Goal: Transaction & Acquisition: Subscribe to service/newsletter

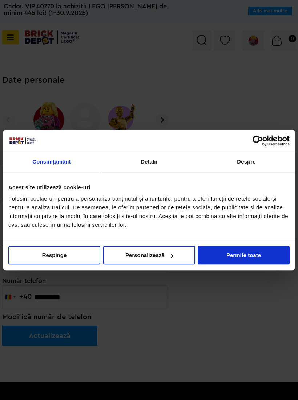
click at [261, 249] on button "Permite toate" at bounding box center [243, 255] width 92 height 19
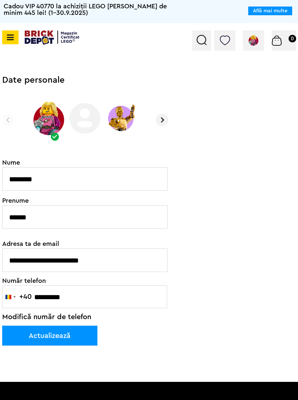
click at [248, 38] on img at bounding box center [253, 40] width 12 height 11
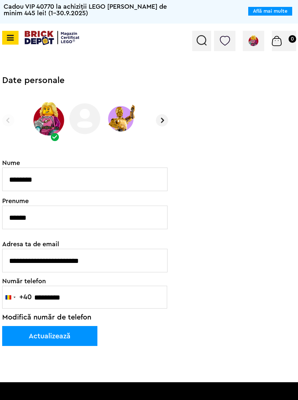
click at [249, 41] on img at bounding box center [253, 40] width 12 height 11
click at [221, 38] on img at bounding box center [225, 41] width 10 height 10
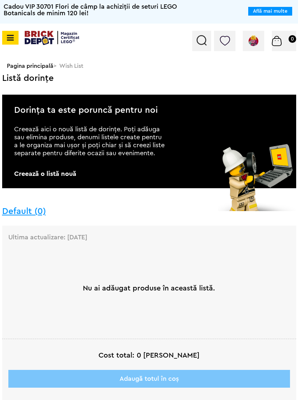
click at [2, 36] on span at bounding box center [10, 38] width 16 height 14
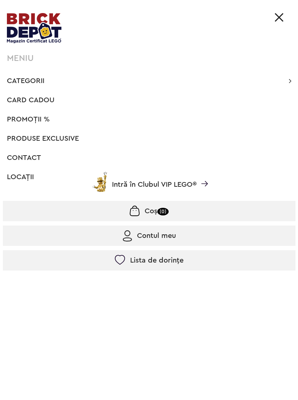
click at [293, 79] on li "Categorii Înapoi CATEGORII Jucării LEGO Card Cadou LEGO Animal Crossing Nou Arc…" at bounding box center [149, 81] width 292 height 15
click at [284, 81] on li "Categorii Înapoi CATEGORII Jucării LEGO Card Cadou LEGO Animal Crossing Nou Arc…" at bounding box center [149, 81] width 292 height 15
click at [289, 83] on icon at bounding box center [289, 80] width 3 height 7
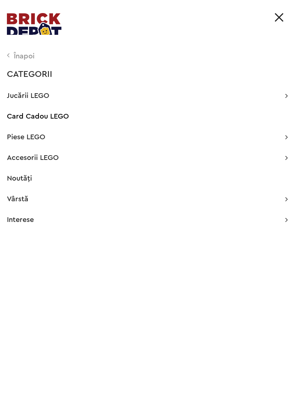
click at [287, 97] on icon at bounding box center [286, 95] width 3 height 7
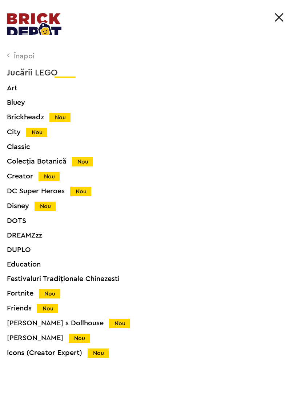
scroll to position [51, 0]
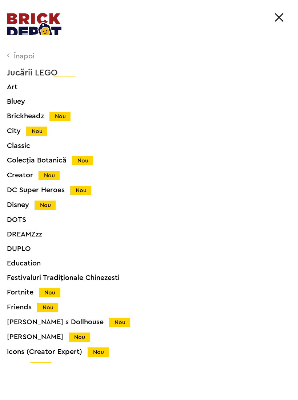
click at [64, 163] on div "Colecția Botanică Nou" at bounding box center [156, 161] width 298 height 8
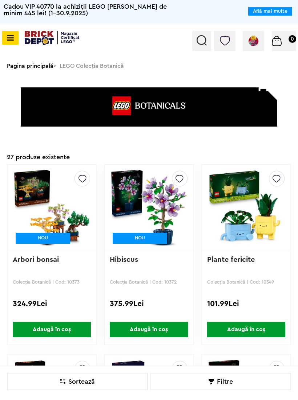
click at [282, 173] on div at bounding box center [276, 179] width 16 height 16
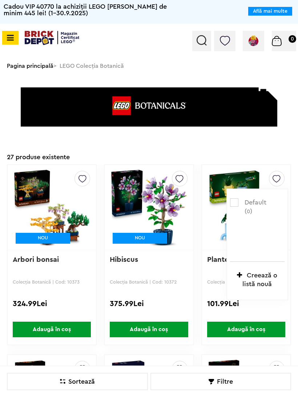
click at [275, 177] on img at bounding box center [276, 177] width 8 height 12
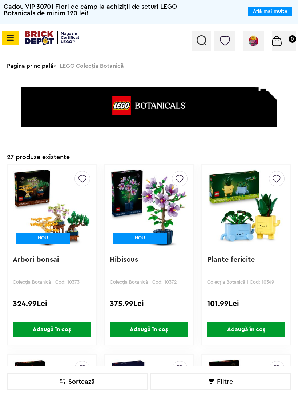
click at [280, 180] on img at bounding box center [276, 177] width 8 height 12
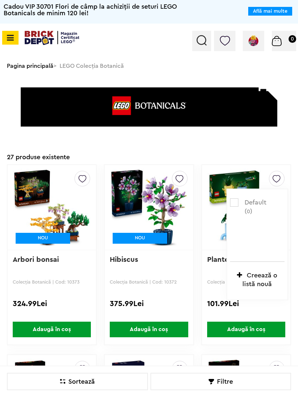
click at [241, 274] on icon at bounding box center [239, 275] width 5 height 7
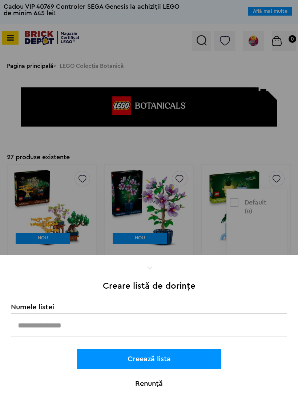
click at [46, 319] on input "text" at bounding box center [149, 325] width 276 height 24
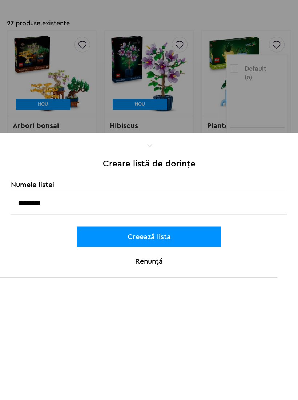
type input "*******"
click at [115, 349] on button "Creează lista" at bounding box center [149, 359] width 144 height 20
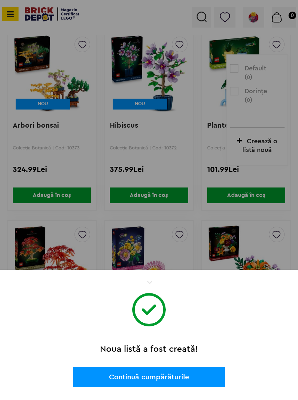
click at [151, 380] on button "Continuă cumpărăturile" at bounding box center [149, 377] width 152 height 20
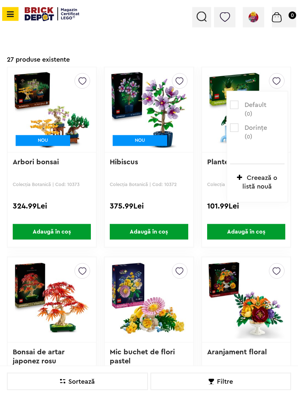
scroll to position [104, 0]
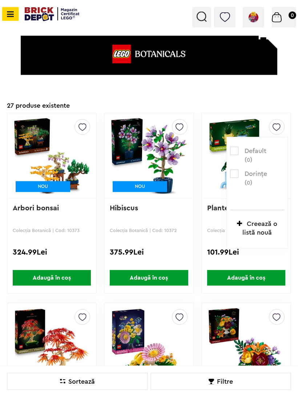
click at [274, 123] on img at bounding box center [276, 126] width 8 height 12
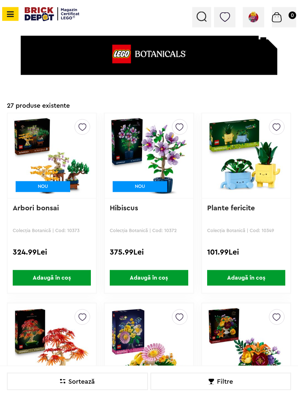
scroll to position [104, 0]
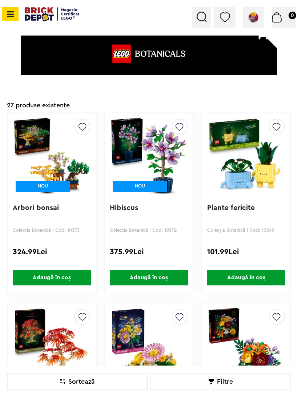
click at [273, 124] on img at bounding box center [276, 125] width 8 height 12
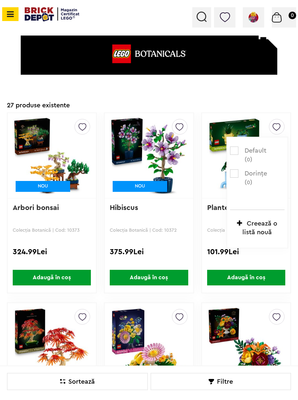
click at [231, 170] on label at bounding box center [234, 173] width 8 height 8
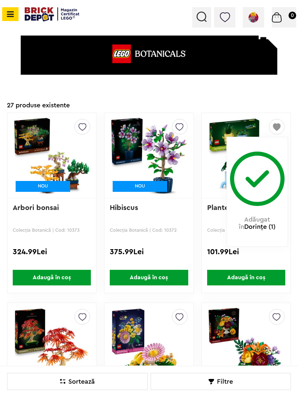
click at [179, 125] on img at bounding box center [179, 125] width 8 height 12
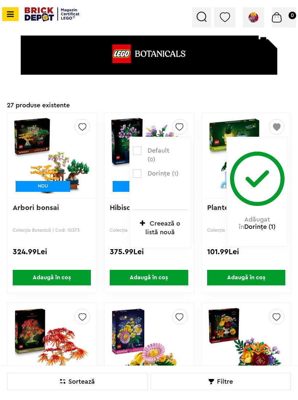
click at [139, 170] on label at bounding box center [137, 173] width 8 height 8
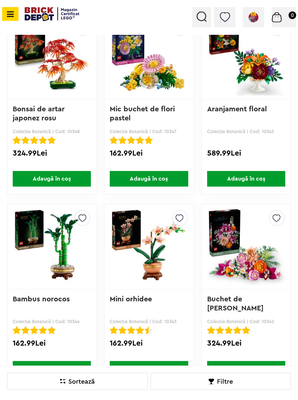
scroll to position [394, 0]
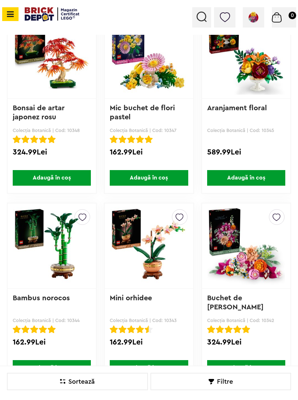
click at [183, 211] on img at bounding box center [179, 216] width 8 height 12
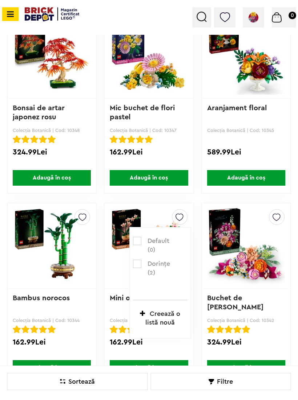
click at [137, 260] on label at bounding box center [137, 264] width 8 height 8
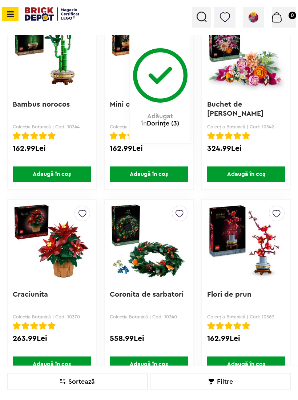
scroll to position [588, 0]
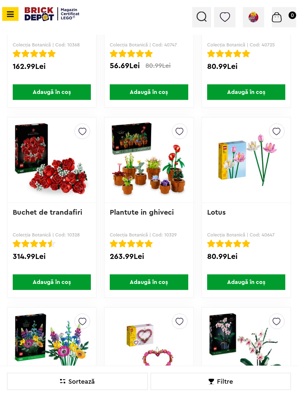
click at [86, 131] on img at bounding box center [82, 130] width 8 height 12
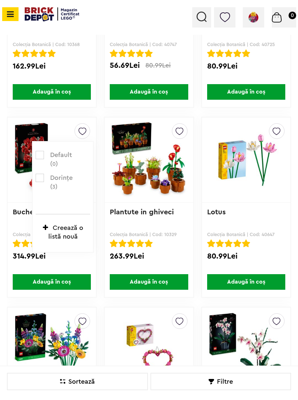
click at [41, 176] on label at bounding box center [40, 178] width 8 height 8
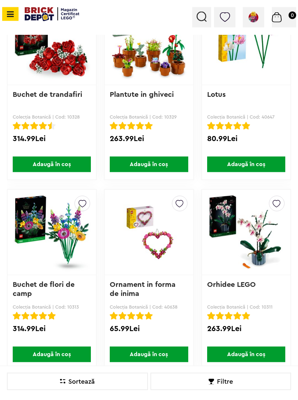
scroll to position [1168, 0]
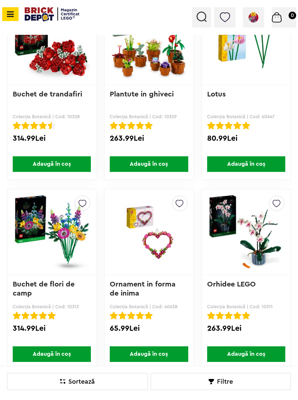
click at [178, 200] on img at bounding box center [179, 202] width 8 height 12
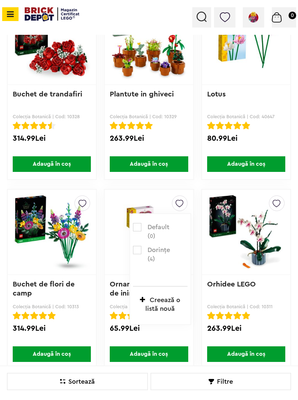
click at [139, 246] on label at bounding box center [137, 250] width 8 height 8
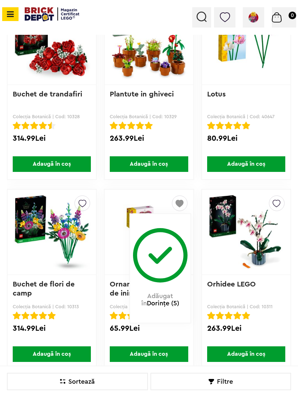
click at [280, 204] on img at bounding box center [276, 202] width 8 height 12
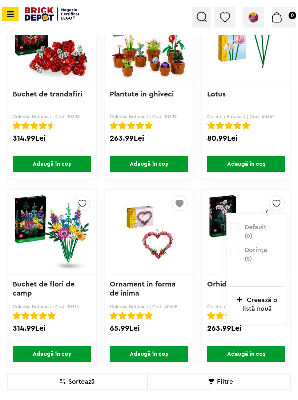
click at [232, 248] on label at bounding box center [234, 250] width 8 height 8
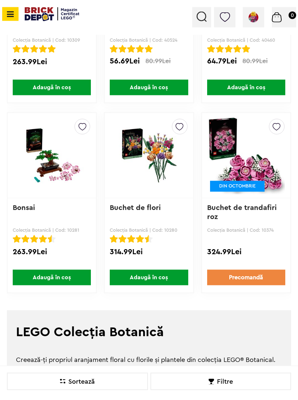
scroll to position [1626, 0]
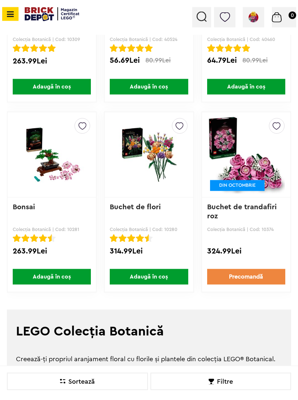
click at [274, 125] on img at bounding box center [276, 125] width 8 height 12
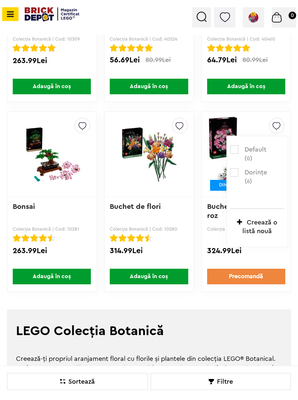
click at [231, 168] on label at bounding box center [234, 172] width 8 height 8
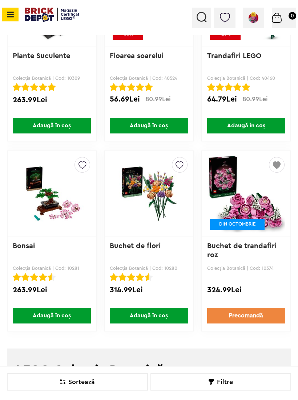
click at [86, 162] on img at bounding box center [82, 163] width 8 height 12
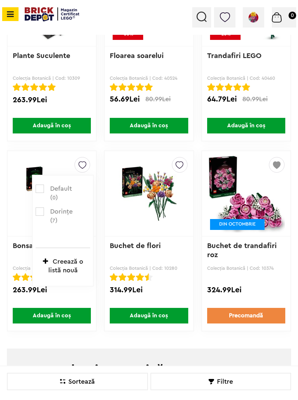
click at [45, 205] on div "Default ( 0 ) Dorințe ( 7 )" at bounding box center [63, 211] width 54 height 54
click at [40, 208] on label at bounding box center [40, 212] width 8 height 8
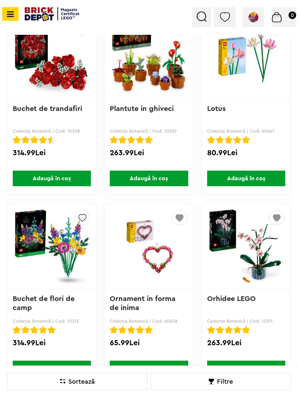
click at [13, 12] on icon at bounding box center [9, 14] width 9 height 8
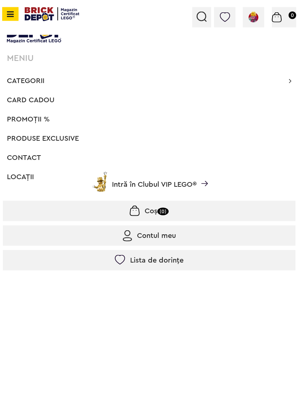
scroll to position [1154, 0]
click at [288, 83] on icon at bounding box center [289, 80] width 3 height 7
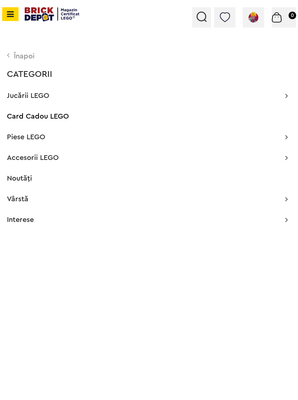
click at [283, 94] on p "Jucării LEGO" at bounding box center [147, 95] width 280 height 7
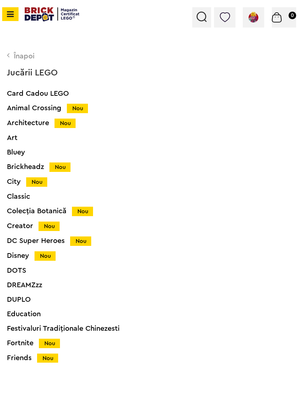
click at [20, 123] on div "Architecture Nou" at bounding box center [156, 123] width 298 height 8
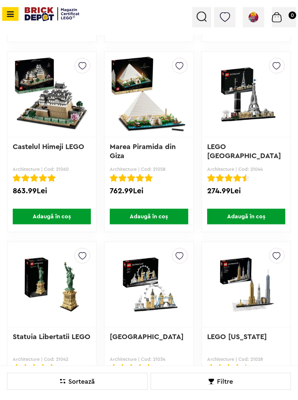
scroll to position [356, 0]
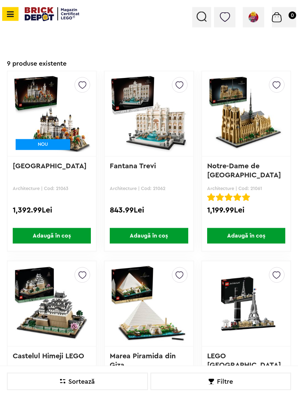
click at [10, 13] on icon at bounding box center [9, 14] width 9 height 8
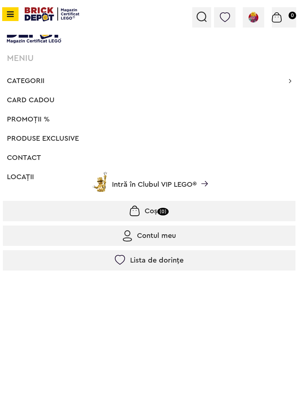
click at [287, 87] on li "Categorii Înapoi CATEGORII Jucării LEGO Card Cadou LEGO Animal Crossing Nou Arc…" at bounding box center [149, 81] width 292 height 15
click at [288, 84] on icon at bounding box center [289, 80] width 3 height 7
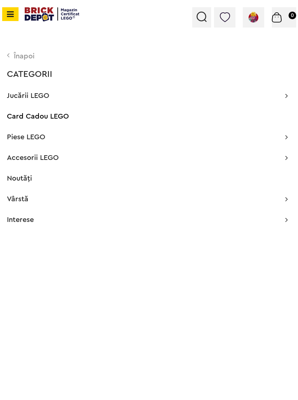
click at [284, 98] on p "Jucării LEGO" at bounding box center [147, 95] width 280 height 7
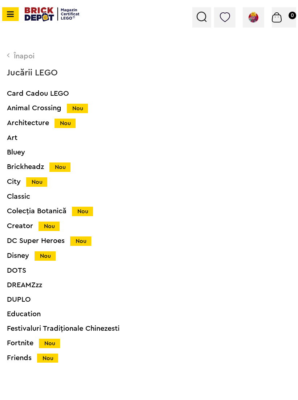
click at [18, 136] on div "Art" at bounding box center [156, 137] width 298 height 7
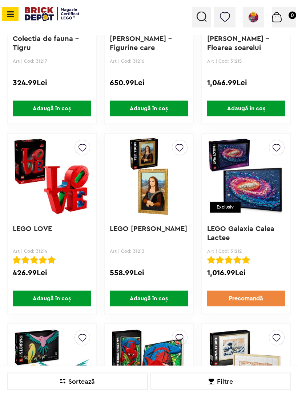
scroll to position [275, 0]
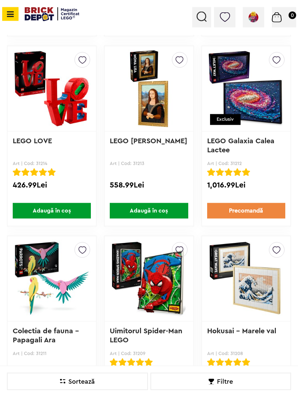
click at [86, 61] on img at bounding box center [82, 59] width 8 height 12
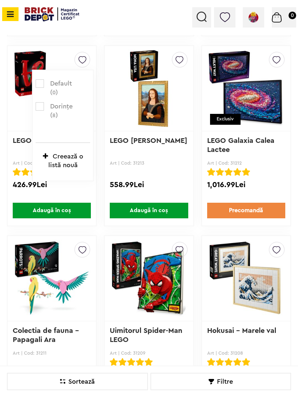
click at [42, 105] on label at bounding box center [40, 106] width 8 height 8
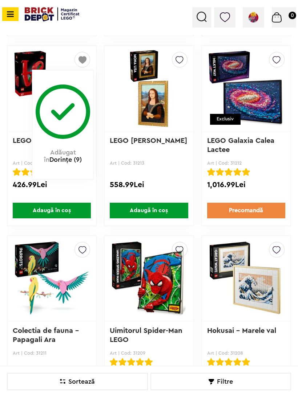
click at [8, 16] on icon at bounding box center [9, 14] width 9 height 8
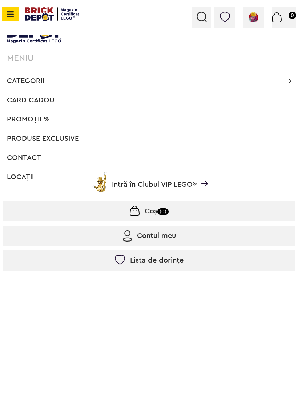
click at [283, 87] on li "Categorii Înapoi CATEGORII Jucării LEGO Card Cadou LEGO Animal Crossing Nou Arc…" at bounding box center [149, 81] width 292 height 15
click at [286, 83] on li "Categorii Înapoi CATEGORII Jucării LEGO Card Cadou LEGO Animal Crossing Nou Arc…" at bounding box center [149, 81] width 292 height 15
click at [291, 84] on icon at bounding box center [289, 80] width 3 height 7
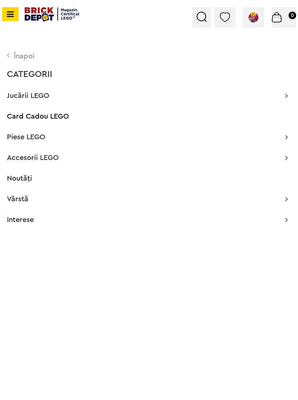
click at [284, 95] on p "Jucării LEGO" at bounding box center [147, 95] width 280 height 7
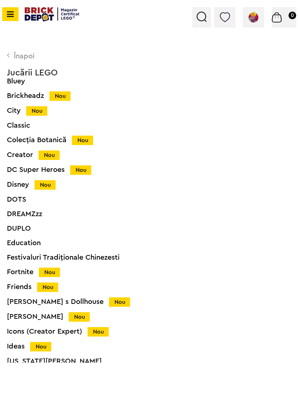
scroll to position [74, 0]
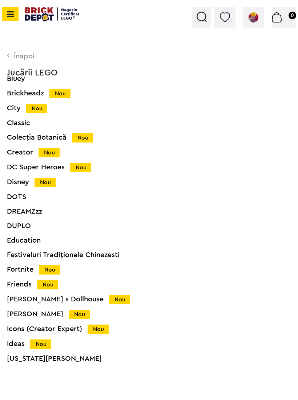
click at [16, 151] on div "Creator Nou" at bounding box center [156, 153] width 298 height 8
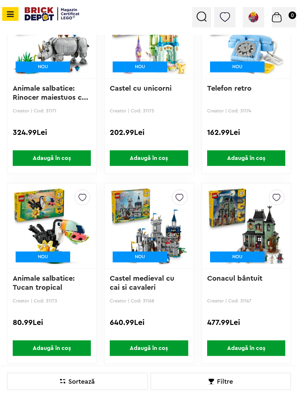
click at [83, 196] on img at bounding box center [82, 196] width 8 height 12
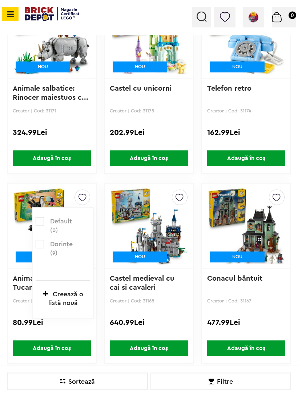
scroll to position [224, 0]
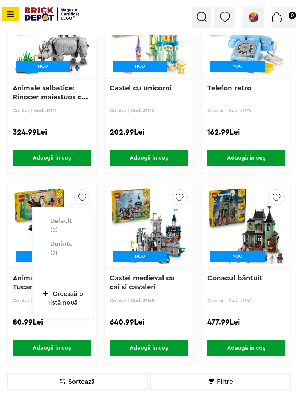
click at [38, 243] on label at bounding box center [40, 244] width 8 height 8
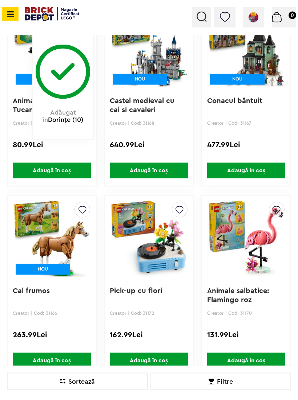
scroll to position [403, 0]
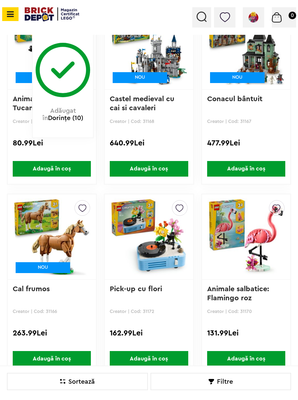
click at [279, 211] on img at bounding box center [276, 207] width 8 height 12
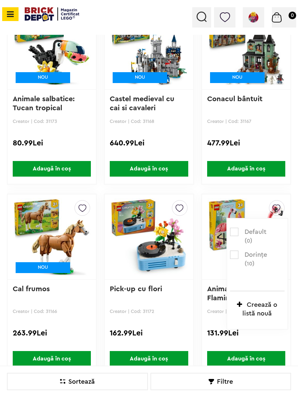
click at [237, 254] on label at bounding box center [234, 255] width 8 height 8
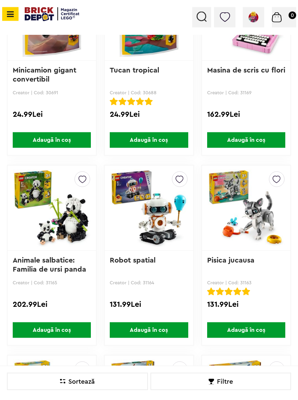
scroll to position [813, 0]
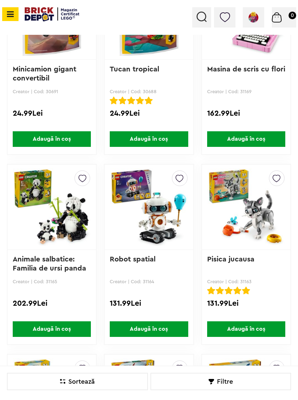
click at [280, 179] on img at bounding box center [276, 177] width 8 height 12
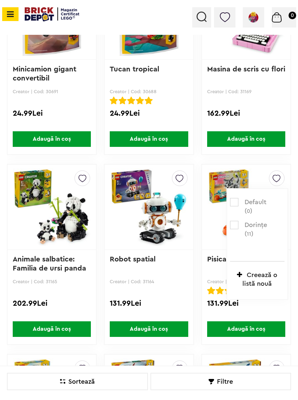
click at [234, 225] on label at bounding box center [234, 225] width 8 height 8
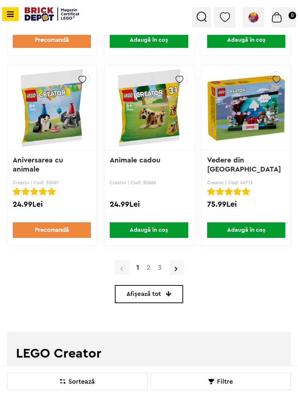
scroll to position [1677, 0]
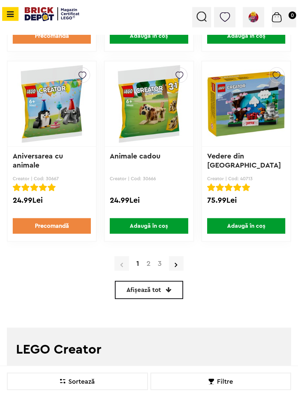
click at [147, 263] on link "2" at bounding box center [148, 263] width 11 height 7
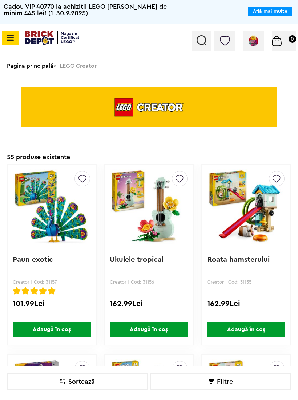
click at [86, 175] on img at bounding box center [82, 177] width 8 height 12
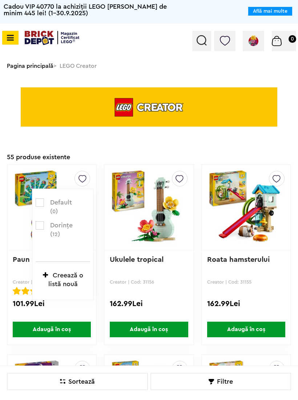
click at [30, 226] on img at bounding box center [51, 208] width 77 height 102
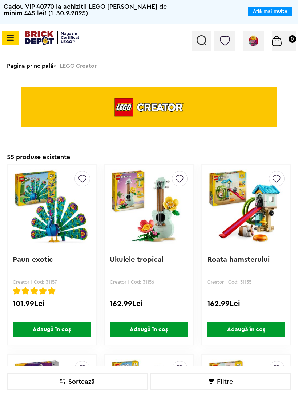
click at [85, 179] on img at bounding box center [82, 177] width 8 height 12
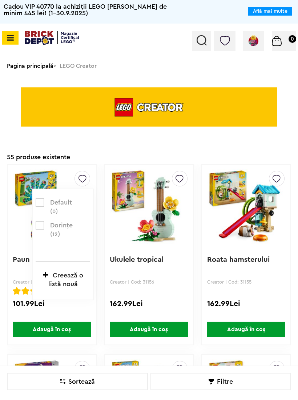
click at [40, 223] on label at bounding box center [40, 225] width 8 height 8
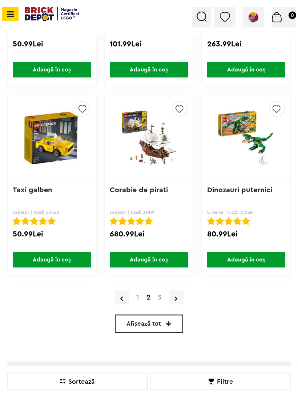
scroll to position [1644, 0]
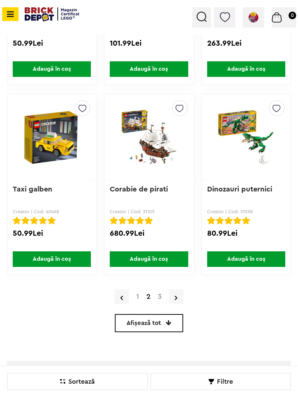
click at [158, 296] on link "3" at bounding box center [159, 296] width 11 height 7
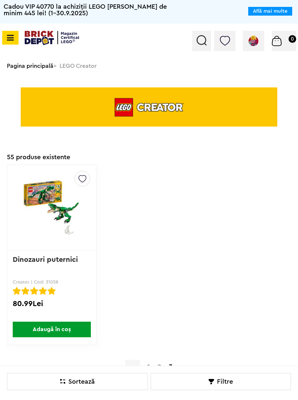
click at [12, 29] on div "Contul meu Contul meu Comenzile mele Date personale Adrese Parolă Listă dorințe…" at bounding box center [149, 41] width 298 height 35
click at [13, 35] on icon at bounding box center [9, 38] width 9 height 8
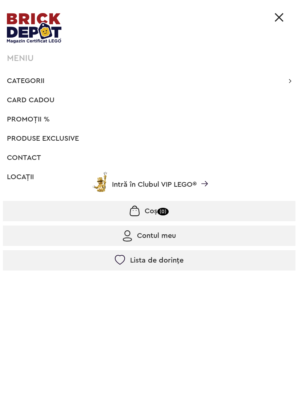
click at [294, 77] on li "Categorii Înapoi CATEGORII Jucării LEGO Card Cadou LEGO Animal Crossing Nou Arc…" at bounding box center [149, 81] width 292 height 15
click at [289, 81] on icon at bounding box center [289, 80] width 3 height 7
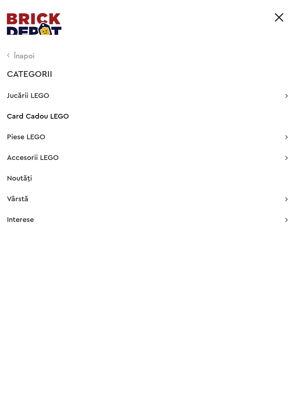
click at [287, 95] on icon at bounding box center [286, 95] width 3 height 7
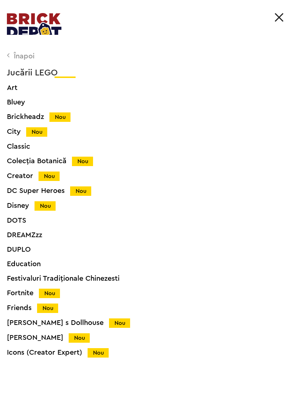
scroll to position [51, 0]
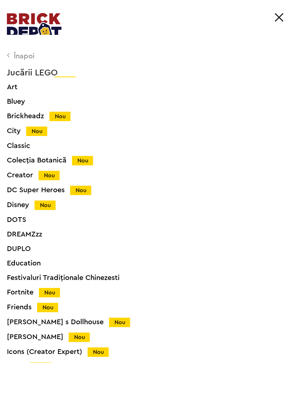
click at [27, 204] on div "Disney Nou" at bounding box center [156, 205] width 298 height 8
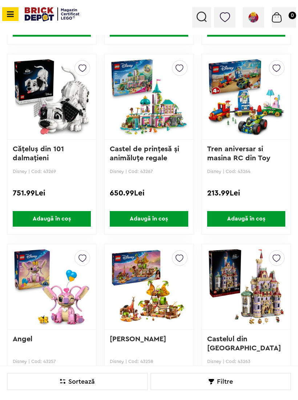
scroll to position [571, 0]
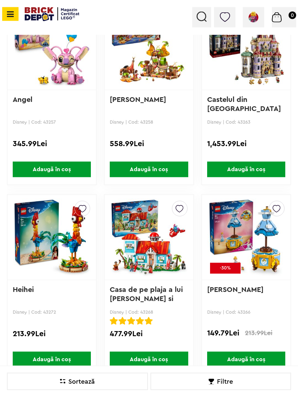
click at [179, 207] on img at bounding box center [179, 207] width 8 height 12
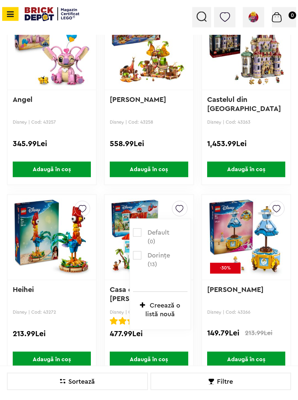
scroll to position [783, 0]
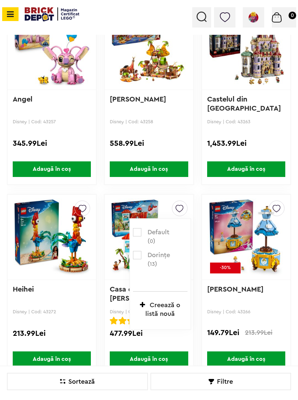
click at [133, 255] on label at bounding box center [137, 255] width 8 height 8
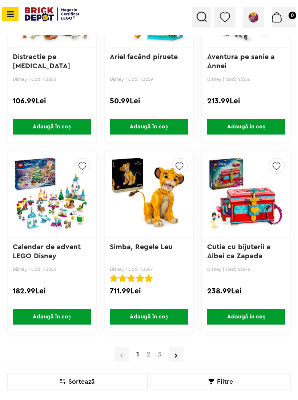
scroll to position [1587, 0]
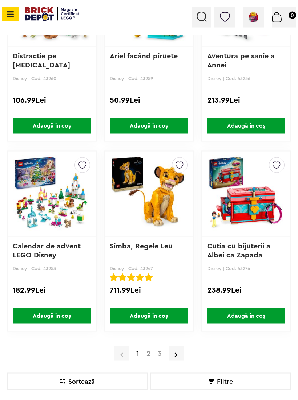
click at [178, 169] on img at bounding box center [179, 164] width 8 height 12
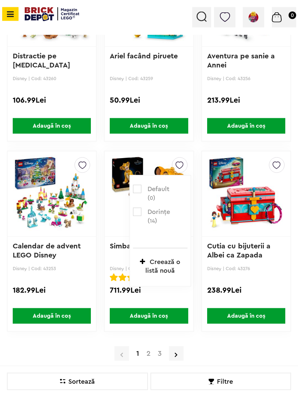
scroll to position [1587, 0]
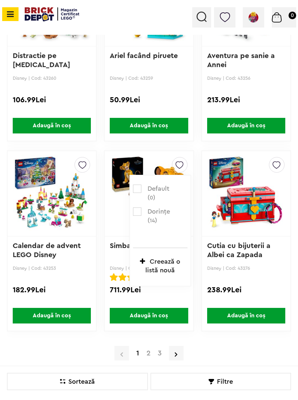
click at [137, 209] on label at bounding box center [137, 212] width 8 height 8
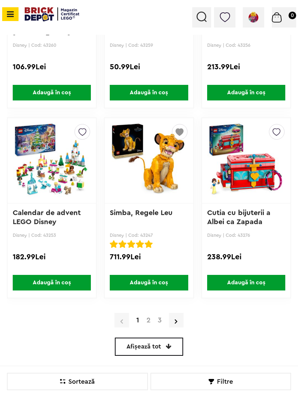
scroll to position [1626, 0]
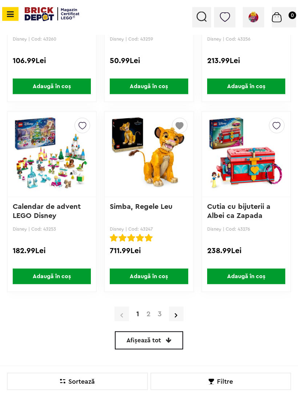
click at [145, 311] on link "2" at bounding box center [148, 314] width 11 height 7
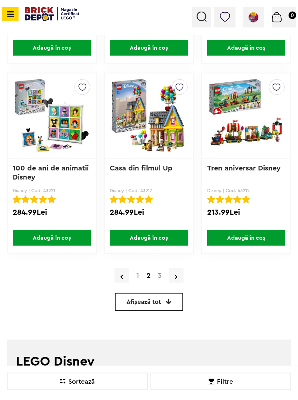
scroll to position [1665, 0]
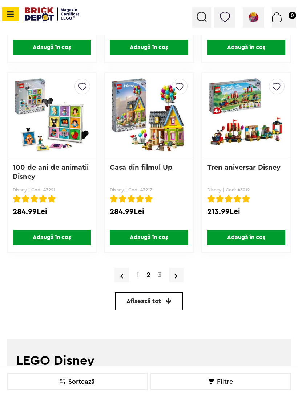
click at [161, 274] on link "3" at bounding box center [159, 274] width 11 height 7
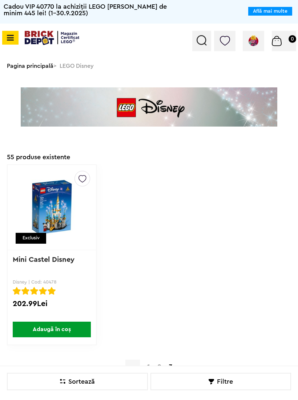
click at [12, 39] on icon at bounding box center [9, 38] width 9 height 8
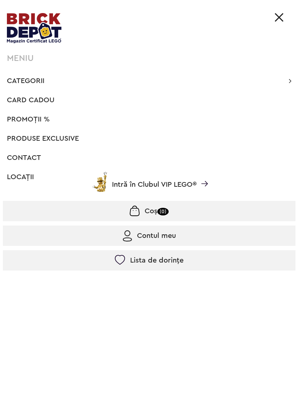
click at [290, 78] on icon at bounding box center [289, 80] width 3 height 7
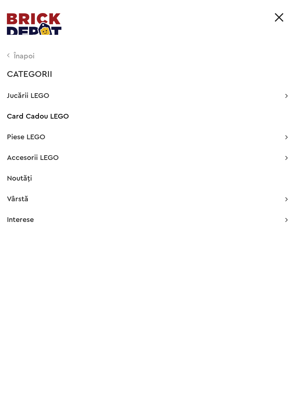
click at [293, 101] on div "Înapoi CATEGORII Jucării LEGO Card Cadou LEGO Animal Crossing Nou Architecture …" at bounding box center [149, 244] width 298 height 418
click at [284, 95] on p "Jucării LEGO" at bounding box center [147, 95] width 280 height 7
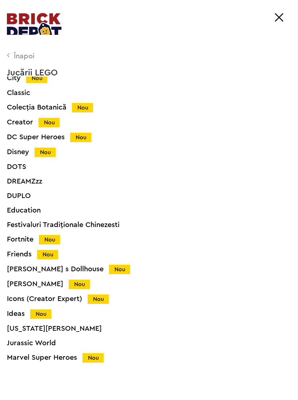
scroll to position [103, 0]
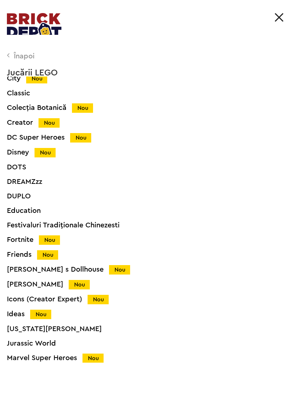
click at [47, 296] on div "Icons (Creator Expert) Nou" at bounding box center [156, 300] width 298 height 8
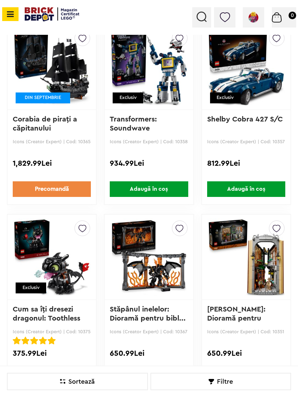
scroll to position [192, 0]
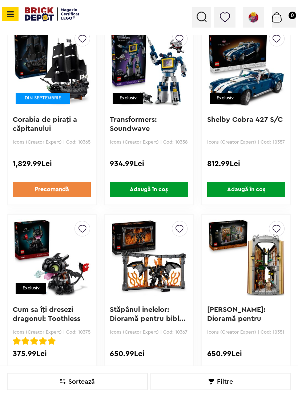
click at [86, 230] on img at bounding box center [82, 227] width 8 height 12
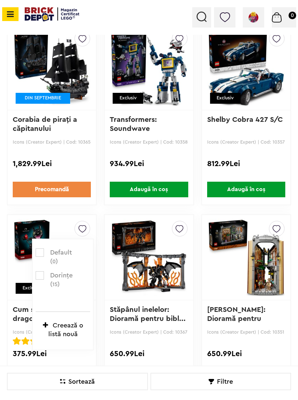
click at [39, 268] on div "Default ( 0 ) Dorințe ( 15 )" at bounding box center [63, 275] width 54 height 54
click at [39, 276] on label at bounding box center [40, 275] width 8 height 8
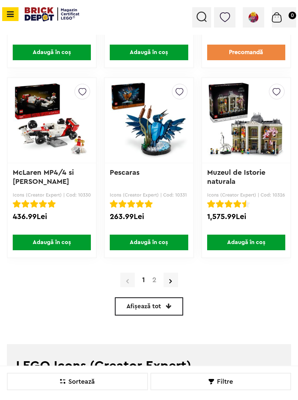
scroll to position [1660, 0]
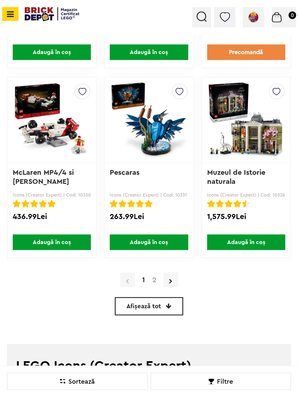
click at [156, 283] on link "2" at bounding box center [153, 279] width 11 height 7
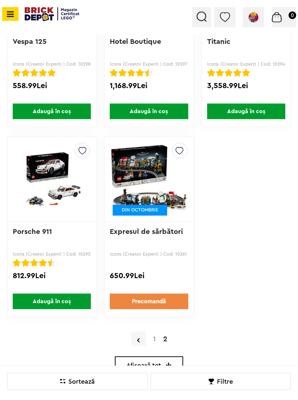
scroll to position [1031, 0]
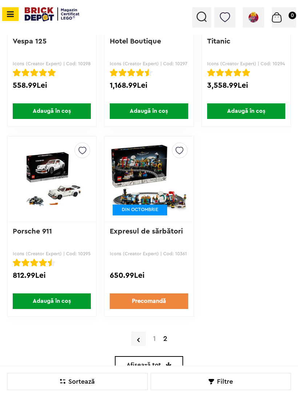
click at [5, 18] on icon at bounding box center [9, 14] width 9 height 8
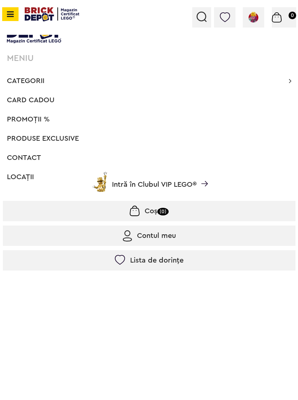
click at [283, 83] on li "Categorii Înapoi CATEGORII Jucării LEGO Card Cadou LEGO Animal Crossing Nou Arc…" at bounding box center [149, 81] width 292 height 15
click at [288, 84] on icon at bounding box center [289, 80] width 3 height 7
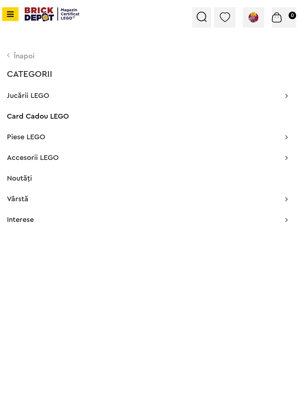
click at [284, 99] on p "Jucării LEGO" at bounding box center [147, 95] width 280 height 7
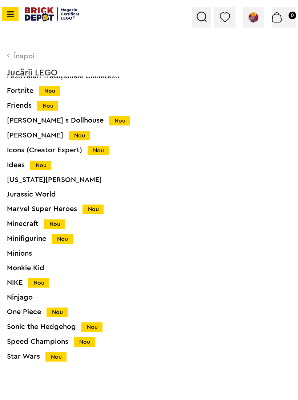
scroll to position [264, 0]
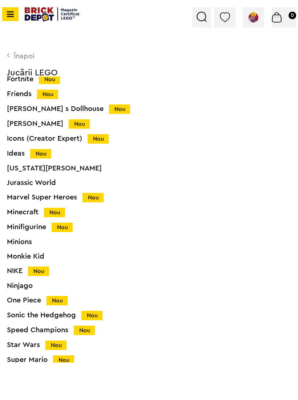
click at [14, 154] on div "Ideas Nou" at bounding box center [156, 154] width 298 height 8
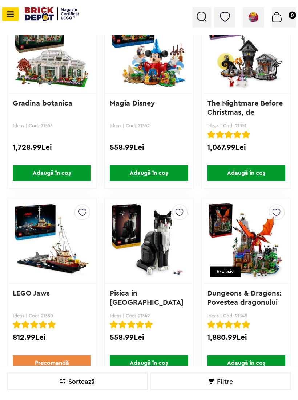
scroll to position [589, 0]
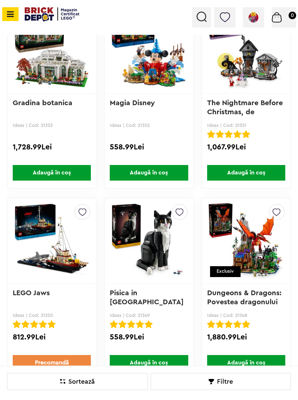
click at [177, 209] on img at bounding box center [179, 211] width 8 height 12
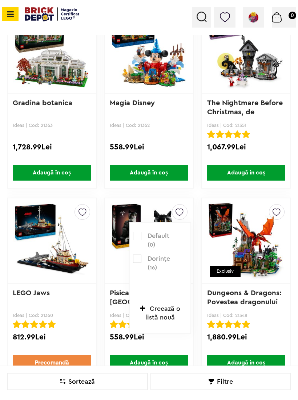
click at [138, 255] on label at bounding box center [137, 259] width 8 height 8
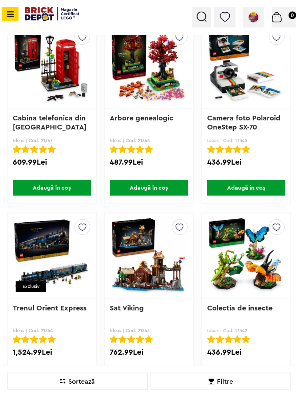
scroll to position [955, 0]
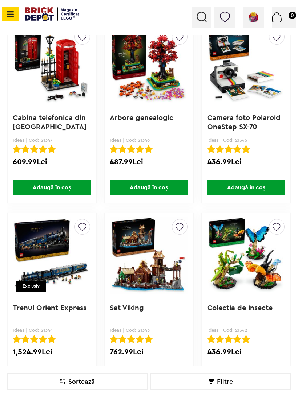
click at [279, 229] on img at bounding box center [276, 226] width 8 height 12
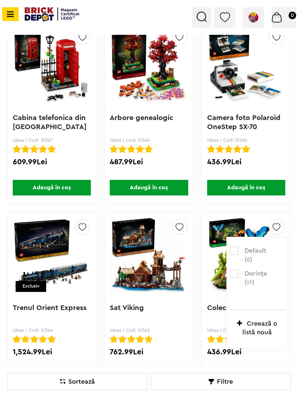
click at [232, 274] on label at bounding box center [234, 274] width 8 height 8
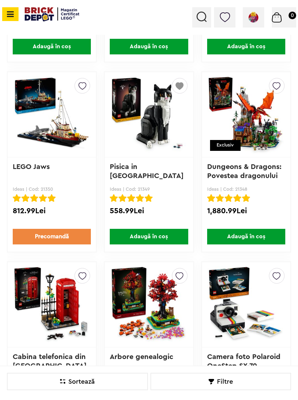
scroll to position [708, 0]
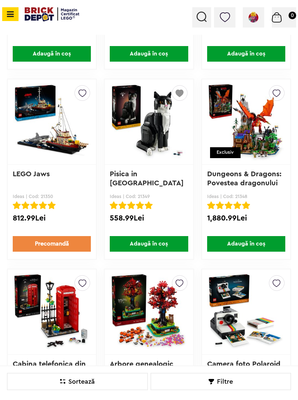
click at [140, 176] on link "Pisica in smoching" at bounding box center [147, 179] width 74 height 16
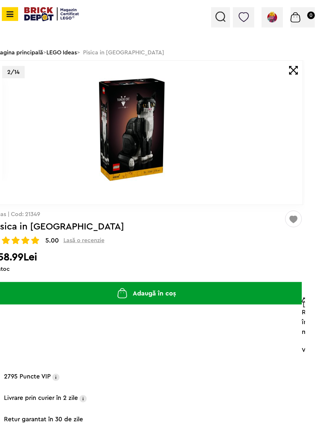
scroll to position [66, 10]
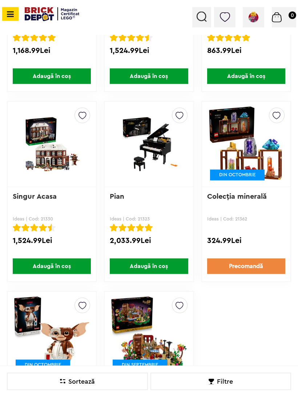
scroll to position [1440, 0]
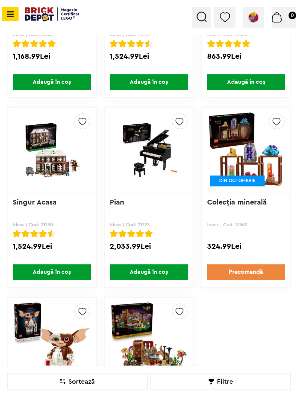
click at [15, 14] on span at bounding box center [10, 14] width 16 height 14
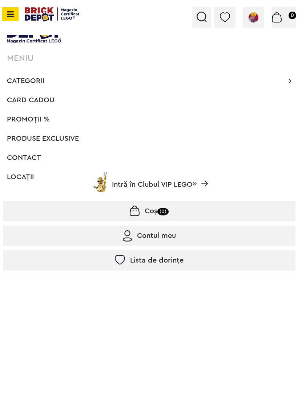
click at [286, 79] on li "Categorii Înapoi CATEGORII Jucării LEGO Card Cadou LEGO Animal Crossing Nou Arc…" at bounding box center [149, 81] width 292 height 15
click at [284, 85] on li "Categorii Înapoi CATEGORII Jucării LEGO Card Cadou LEGO Animal Crossing Nou Arc…" at bounding box center [149, 81] width 292 height 15
click at [37, 85] on span "Categorii" at bounding box center [25, 80] width 37 height 7
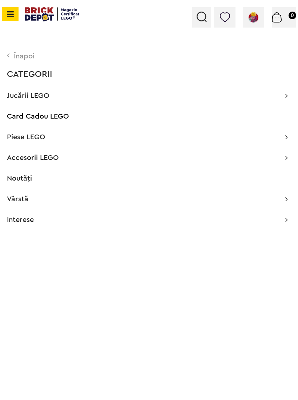
click at [283, 99] on p "Jucării LEGO" at bounding box center [147, 95] width 280 height 7
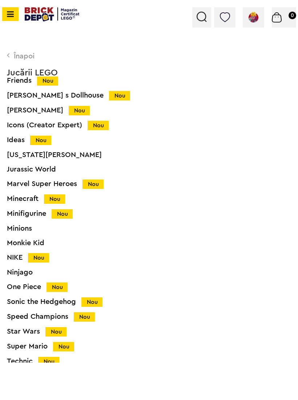
scroll to position [279, 0]
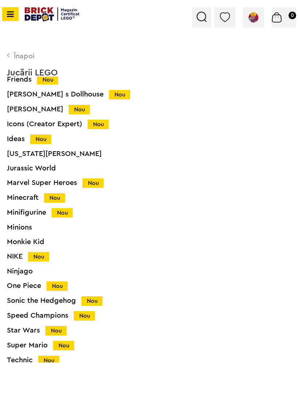
click at [17, 210] on div "Minifigurine Nou" at bounding box center [156, 213] width 298 height 8
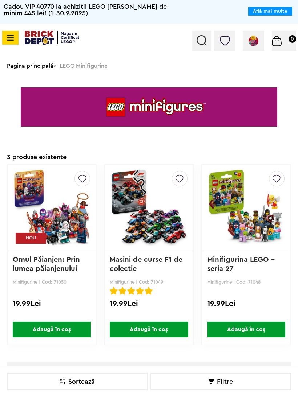
click at [7, 40] on icon at bounding box center [9, 38] width 9 height 8
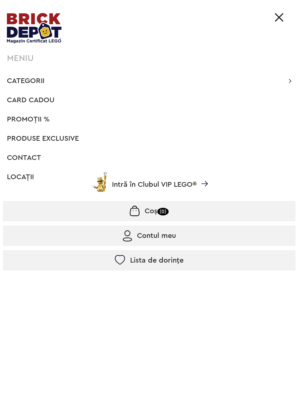
click at [26, 118] on span "PROMOȚII %" at bounding box center [28, 119] width 43 height 7
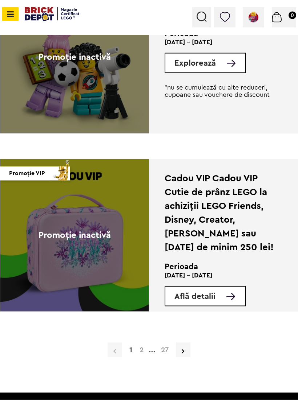
scroll to position [1657, 0]
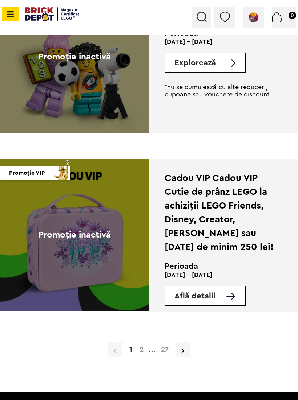
click at [251, 21] on img at bounding box center [253, 17] width 12 height 11
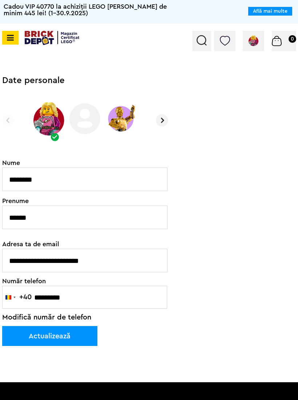
click at [11, 34] on icon at bounding box center [9, 38] width 9 height 8
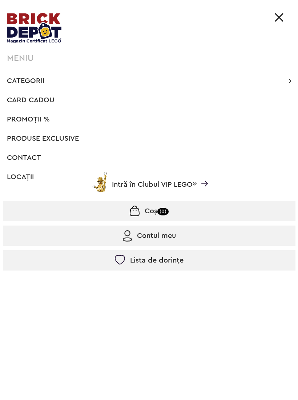
click at [23, 81] on span "Categorii" at bounding box center [25, 80] width 37 height 7
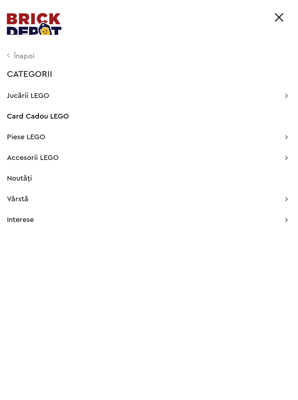
click at [20, 181] on span "Noutăți" at bounding box center [19, 178] width 25 height 7
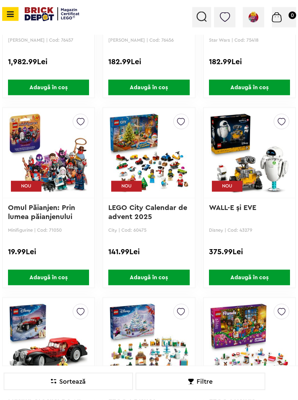
scroll to position [471, 0]
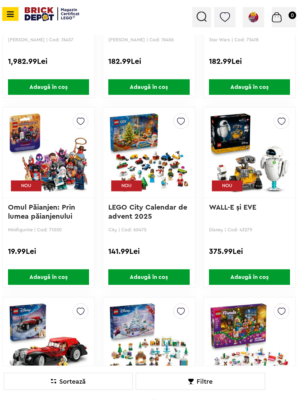
click at [277, 124] on img at bounding box center [281, 120] width 8 height 12
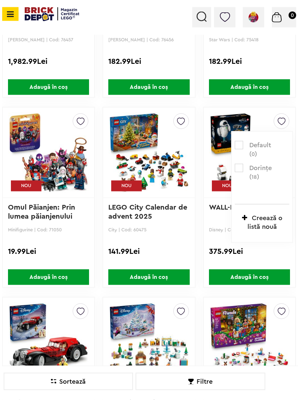
scroll to position [471, 0]
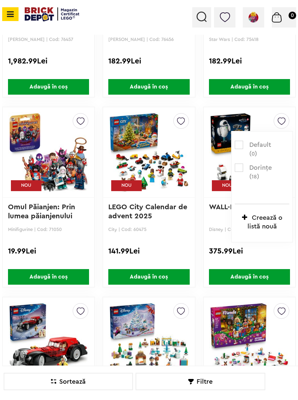
click at [234, 167] on label at bounding box center [238, 168] width 8 height 8
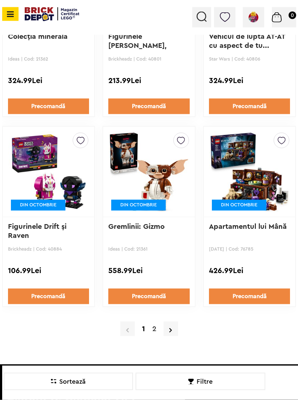
scroll to position [5776, 0]
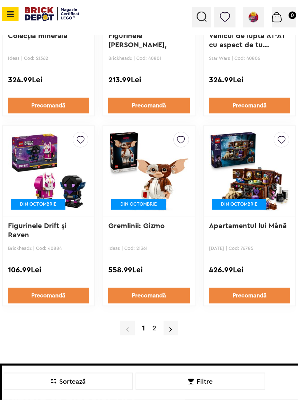
click at [152, 325] on link "2" at bounding box center [153, 328] width 11 height 11
click at [153, 323] on link "2" at bounding box center [153, 328] width 11 height 11
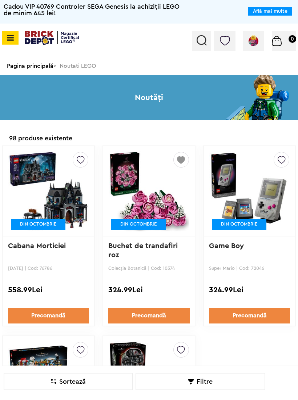
click at [200, 45] on img at bounding box center [201, 40] width 10 height 11
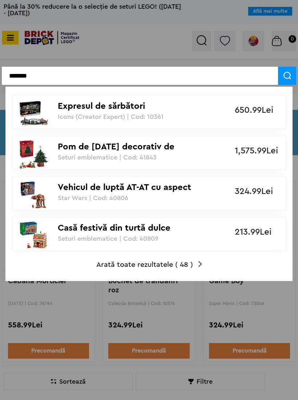
type input "*******"
click at [136, 261] on span "Arată toate rezultatele ( 48 )" at bounding box center [144, 264] width 97 height 7
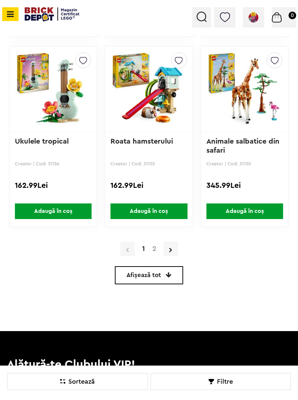
scroll to position [1704, 0]
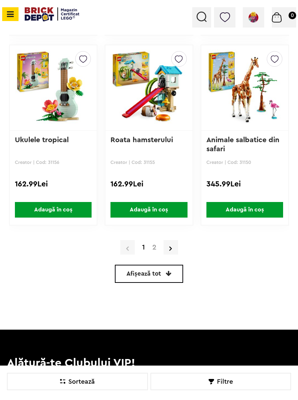
click at [151, 250] on link "2" at bounding box center [153, 247] width 11 height 7
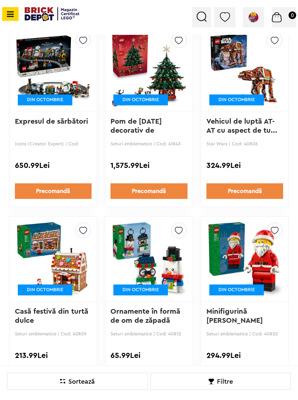
scroll to position [1065, 0]
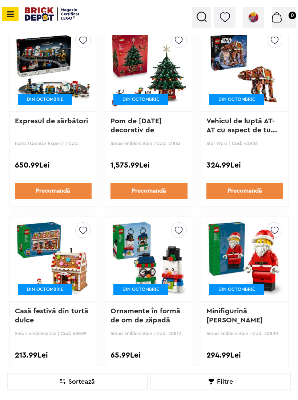
click at [275, 231] on img at bounding box center [274, 229] width 8 height 12
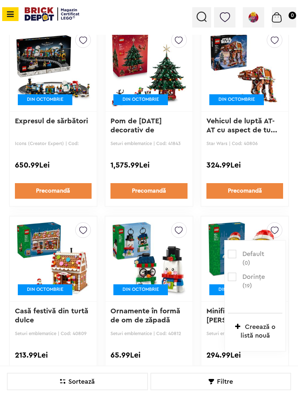
click at [232, 273] on label at bounding box center [231, 277] width 8 height 8
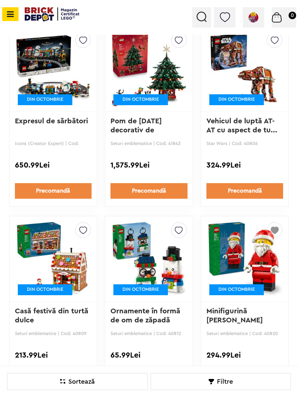
click at [178, 226] on img at bounding box center [179, 229] width 8 height 12
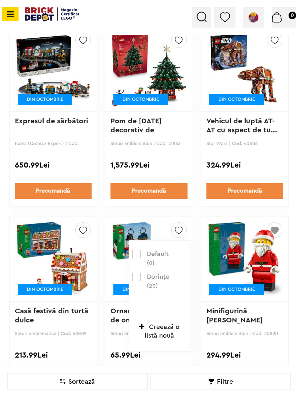
click at [136, 273] on label at bounding box center [136, 277] width 8 height 8
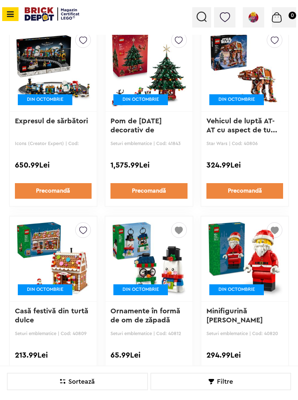
click at [85, 229] on img at bounding box center [83, 229] width 8 height 12
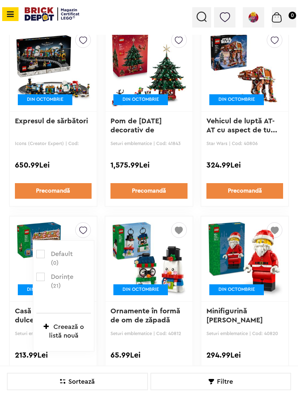
click at [43, 275] on label at bounding box center [40, 277] width 8 height 8
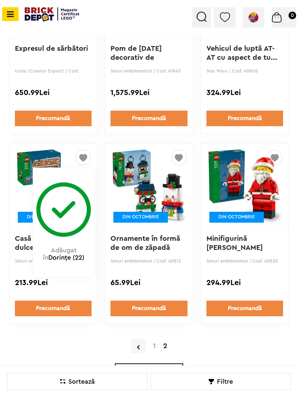
scroll to position [1139, 0]
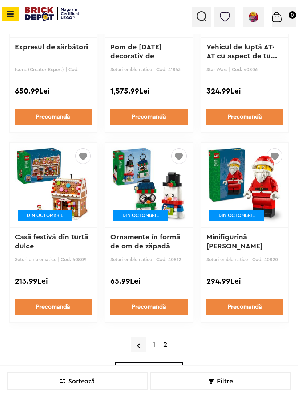
click at [22, 16] on div "Contul meu Contul meu Comenzile mele Date personale Adrese Parolă Listă dorințe…" at bounding box center [149, 17] width 298 height 35
click at [16, 20] on span at bounding box center [10, 14] width 16 height 14
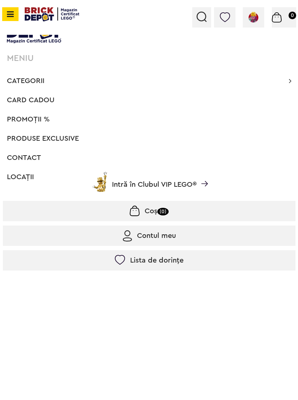
click at [55, 140] on span "Produse exclusive" at bounding box center [43, 138] width 72 height 7
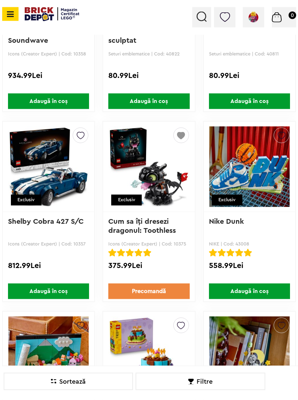
scroll to position [590, 0]
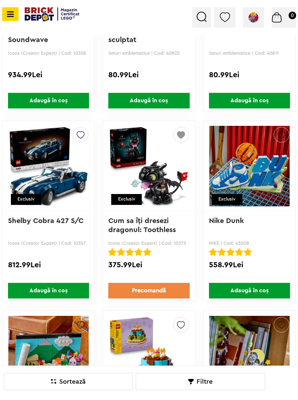
click at [131, 227] on link "Cum sa îţi dresezi dragonul: Toothless" at bounding box center [141, 225] width 67 height 16
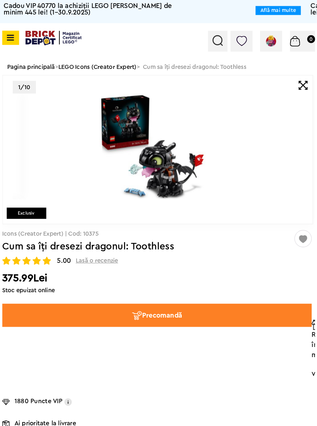
scroll to position [2, 0]
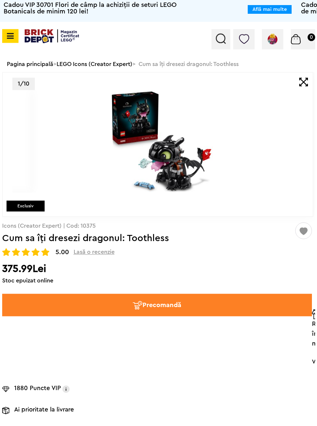
click at [123, 294] on button "Precomandă" at bounding box center [157, 305] width 310 height 22
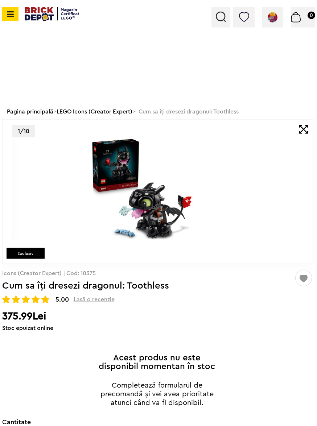
scroll to position [0, 0]
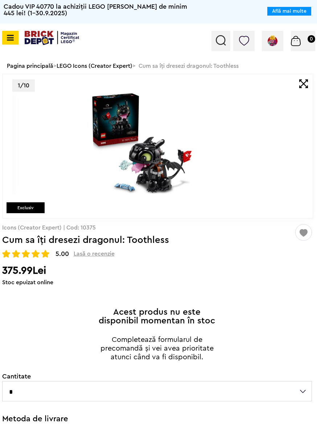
click at [82, 134] on img at bounding box center [142, 143] width 260 height 103
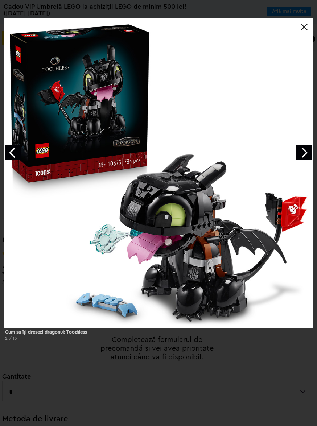
click at [297, 27] on link at bounding box center [304, 27] width 7 height 7
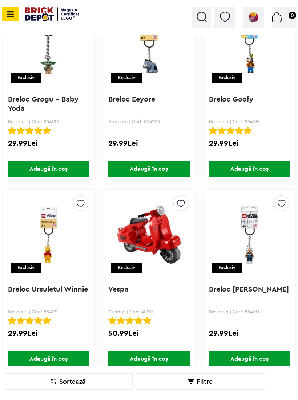
scroll to position [4509, 0]
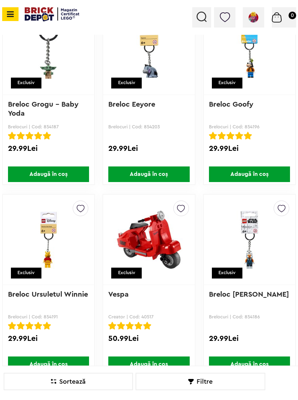
click at [12, 17] on icon at bounding box center [9, 14] width 9 height 8
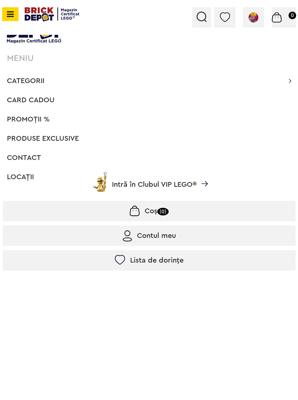
click at [129, 186] on span "Intră în Clubul VIP LEGO®" at bounding box center [154, 184] width 85 height 7
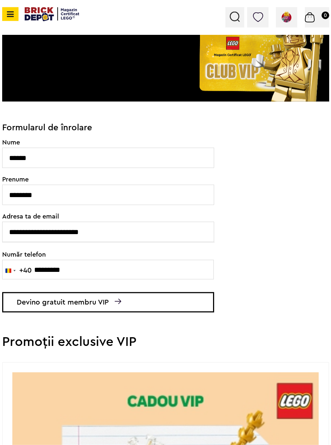
scroll to position [379, 0]
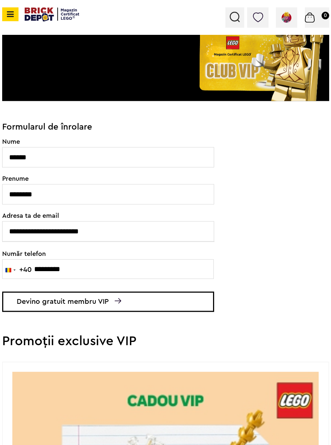
click at [57, 311] on span "Devino gratuit membru VIP" at bounding box center [108, 301] width 212 height 20
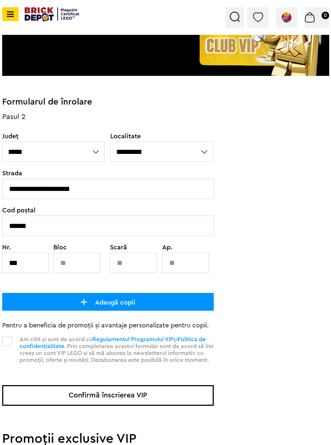
click at [86, 298] on img at bounding box center [83, 301] width 7 height 9
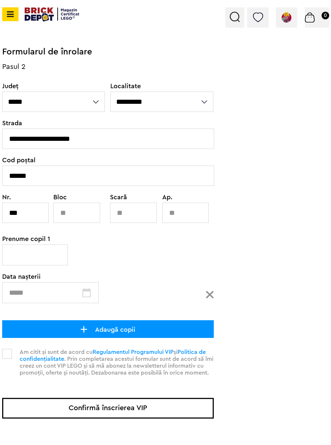
scroll to position [454, 0]
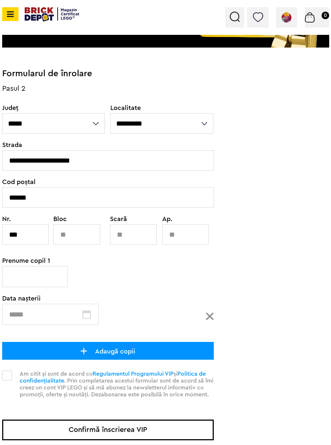
click at [91, 164] on input "**********" at bounding box center [108, 160] width 212 height 20
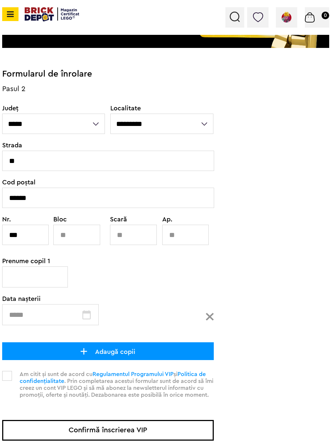
type input "*"
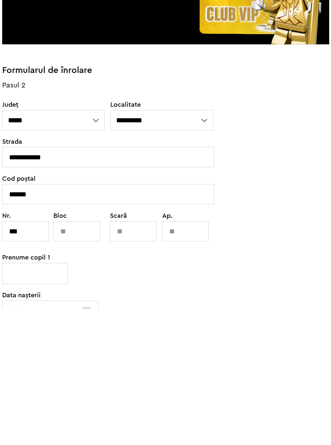
scroll to position [312, 0]
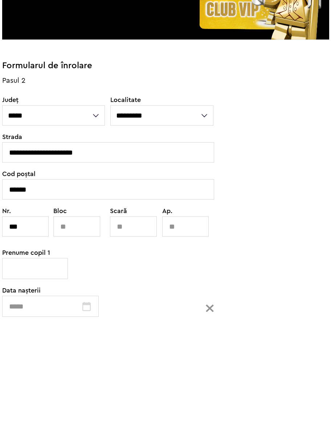
type input "**********"
click at [39, 307] on input "******" at bounding box center [108, 317] width 212 height 20
type input "******"
click at [22, 344] on input "***" at bounding box center [25, 354] width 47 height 20
type input "*"
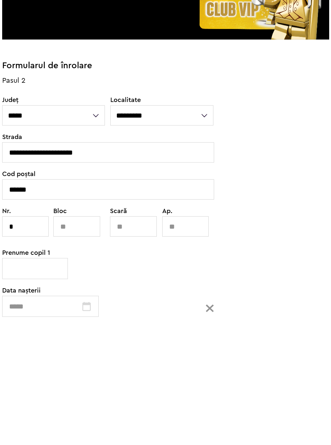
click at [243, 286] on form "**********" at bounding box center [165, 371] width 327 height 386
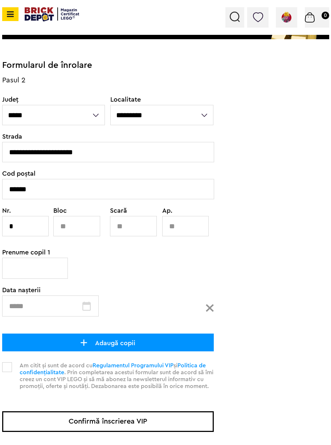
click at [24, 227] on input "*" at bounding box center [25, 226] width 47 height 20
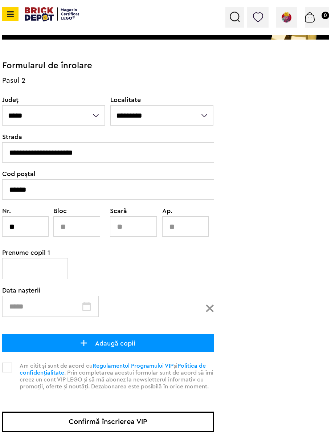
type input "**"
click at [12, 271] on input "text" at bounding box center [35, 268] width 66 height 21
type input "******"
click at [31, 308] on input "text" at bounding box center [50, 306] width 97 height 21
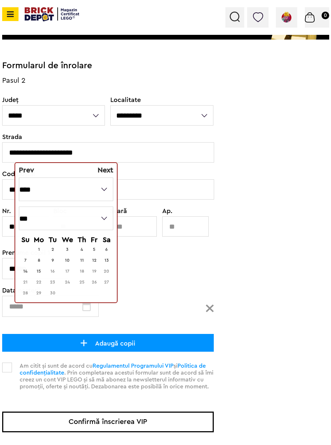
scroll to position [440, 0]
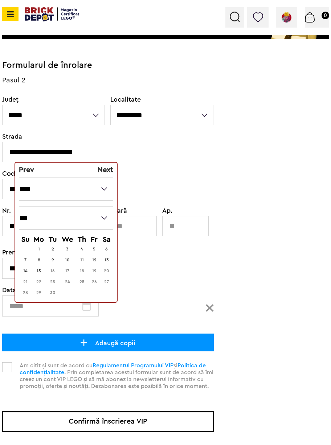
click at [73, 188] on select "**** **** **** **** **** **** **** **** **** **** **** **** **** **** **** ****…" at bounding box center [66, 189] width 94 height 24
click at [36, 216] on select "*** *** *** *** *** *** *** *** *** *** *** ***" at bounding box center [66, 218] width 94 height 24
click at [97, 290] on link "30" at bounding box center [94, 292] width 5 height 4
type input "**********"
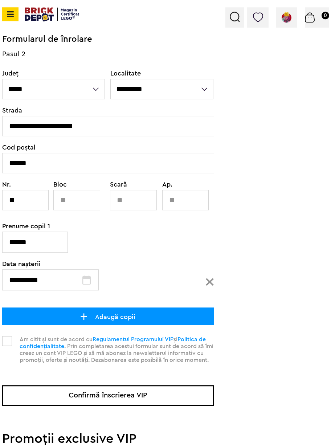
scroll to position [467, 0]
click at [36, 396] on button "Confirmă înscrierea VIP" at bounding box center [108, 395] width 212 height 21
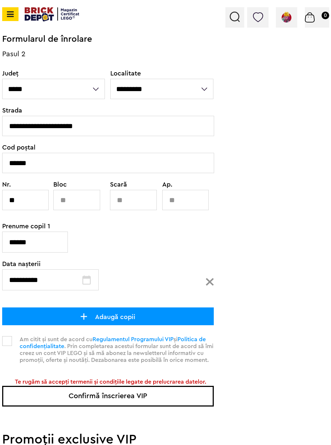
click at [7, 337] on span at bounding box center [7, 341] width 10 height 10
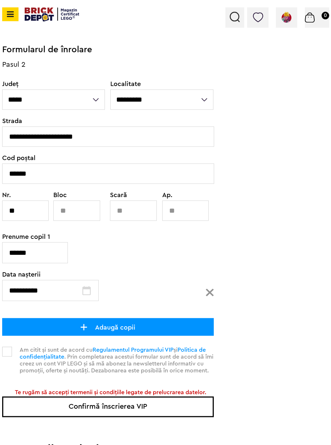
scroll to position [460, 0]
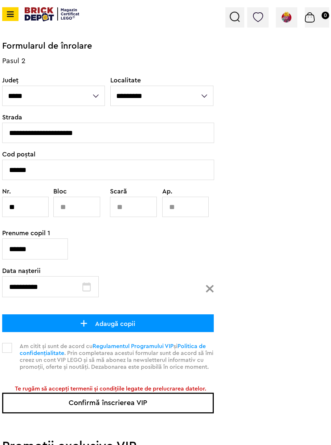
click at [48, 400] on button "Confirmă înscrierea VIP" at bounding box center [108, 403] width 212 height 21
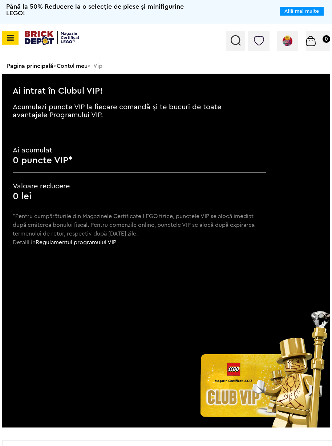
click at [50, 245] on link "Regulamentul programului VIP" at bounding box center [76, 242] width 81 height 6
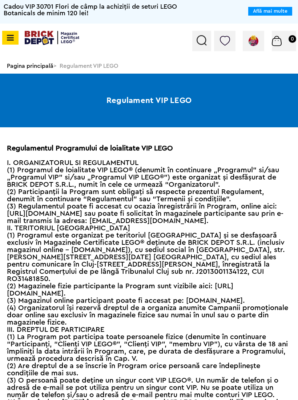
click at [256, 41] on img at bounding box center [253, 40] width 12 height 11
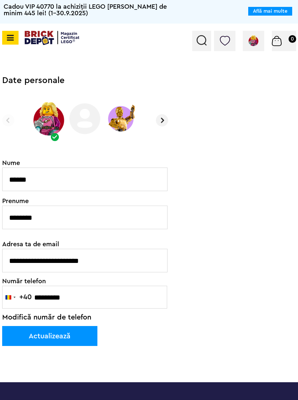
click at [9, 29] on div "Contul meu Contul meu Comenzile mele Date personale Adrese Parolă Listă dorințe…" at bounding box center [149, 41] width 298 height 35
click at [11, 41] on icon at bounding box center [9, 38] width 9 height 8
